Goal: Task Accomplishment & Management: Manage account settings

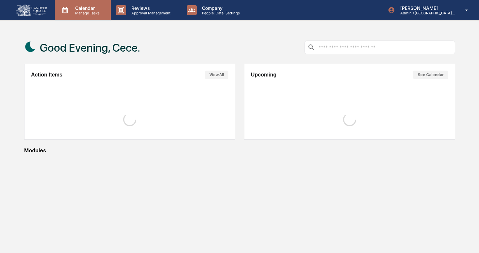
click at [71, 15] on div "Calendar Manage Tasks" at bounding box center [83, 10] width 56 height 20
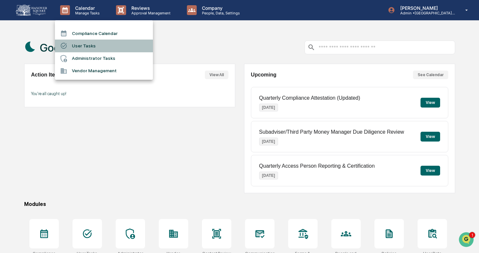
click at [89, 44] on li "User Tasks" at bounding box center [104, 46] width 98 height 12
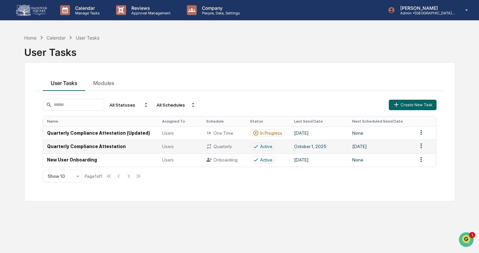
click at [423, 146] on html "Calendar Manage Tasks Reviews Approval Management Company People, Data, Setting…" at bounding box center [239, 126] width 479 height 253
click at [417, 171] on div "Delete" at bounding box center [421, 168] width 42 height 10
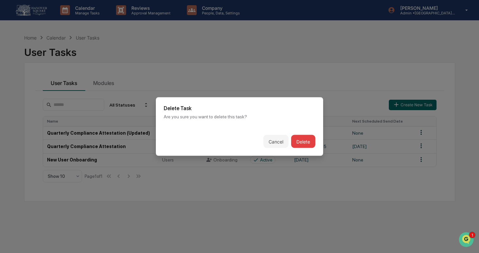
click at [306, 143] on button "Delete" at bounding box center [303, 141] width 24 height 13
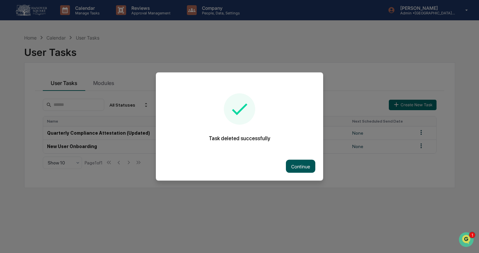
click at [304, 167] on button "Continue" at bounding box center [300, 166] width 29 height 13
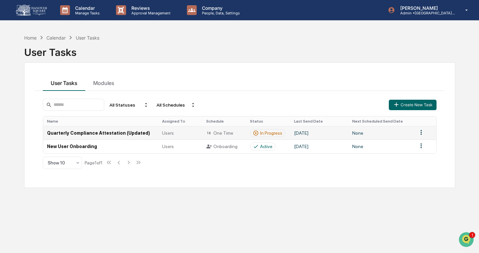
click at [202, 131] on td "One Time" at bounding box center [224, 132] width 44 height 13
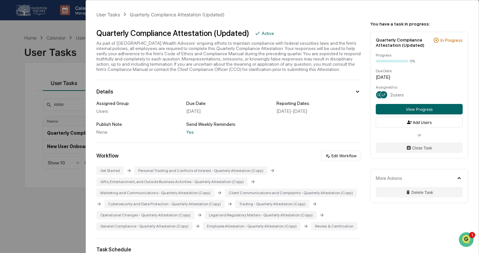
click at [46, 73] on div "User Tasks Quarterly Compliance Attestation (Updated) Quarterly Compliance Atte…" at bounding box center [239, 126] width 479 height 253
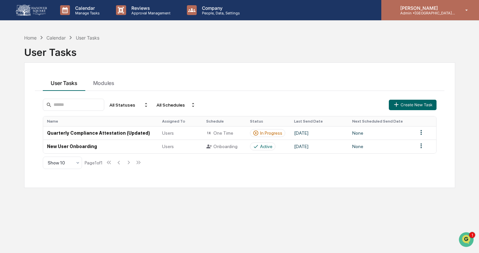
click at [420, 8] on p "[PERSON_NAME]" at bounding box center [425, 8] width 61 height 6
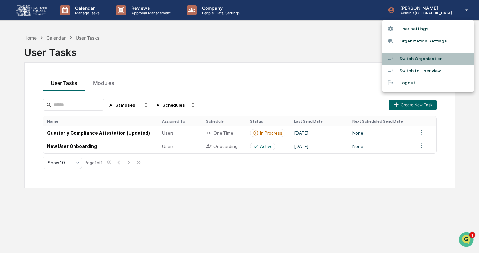
click at [418, 61] on li "Switch Organization" at bounding box center [429, 59] width 92 height 12
